Goal: Task Accomplishment & Management: Use online tool/utility

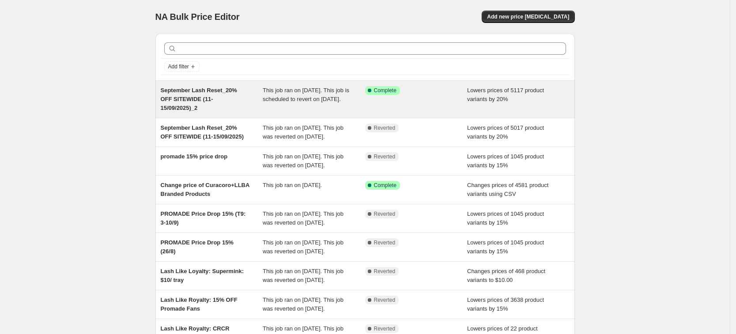
click at [214, 101] on span "September Lash Reset_20% OFF SITEWIDE (11-15/09/2025)_2" at bounding box center [199, 99] width 76 height 24
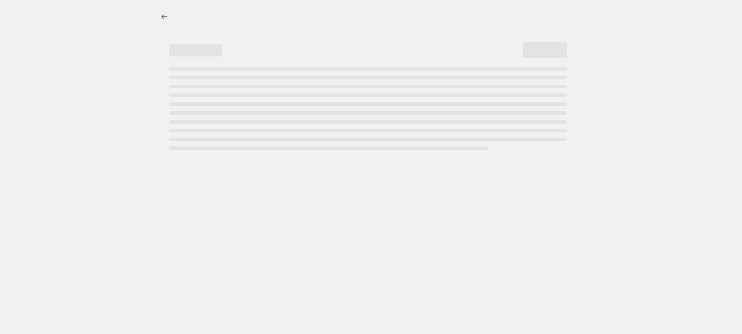
select select "percentage"
select select "product_status"
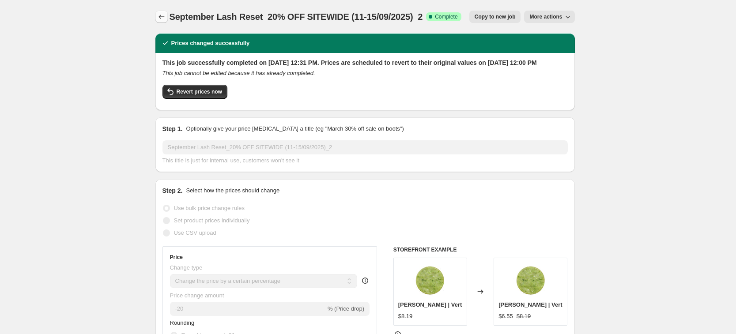
click at [164, 18] on icon "Price change jobs" at bounding box center [161, 16] width 9 height 9
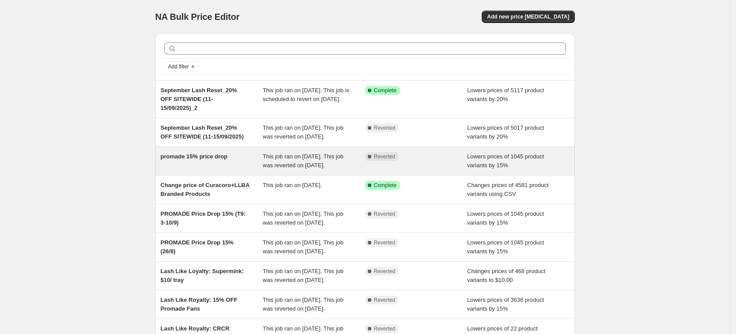
click at [225, 170] on div "promade 15% price drop" at bounding box center [212, 161] width 102 height 18
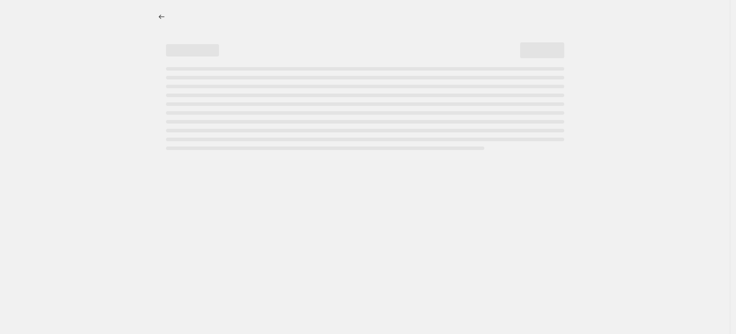
select select "percentage"
select select "collection"
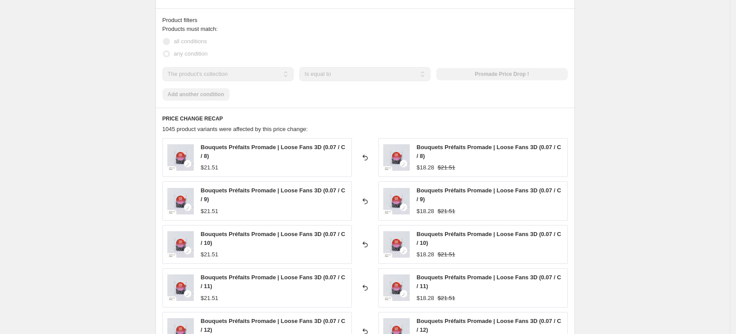
scroll to position [607, 0]
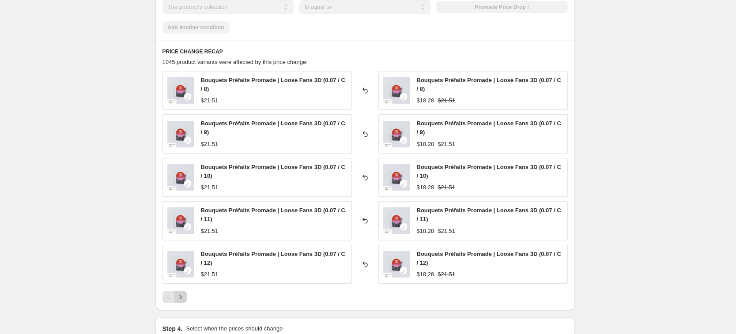
click at [185, 296] on icon "Next" at bounding box center [180, 297] width 9 height 9
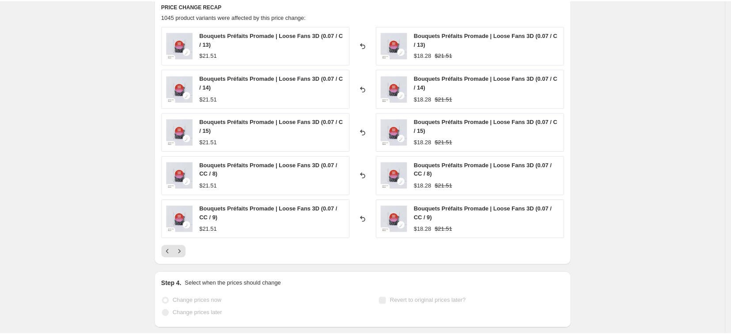
scroll to position [701, 0]
